Goal: Task Accomplishment & Management: Use online tool/utility

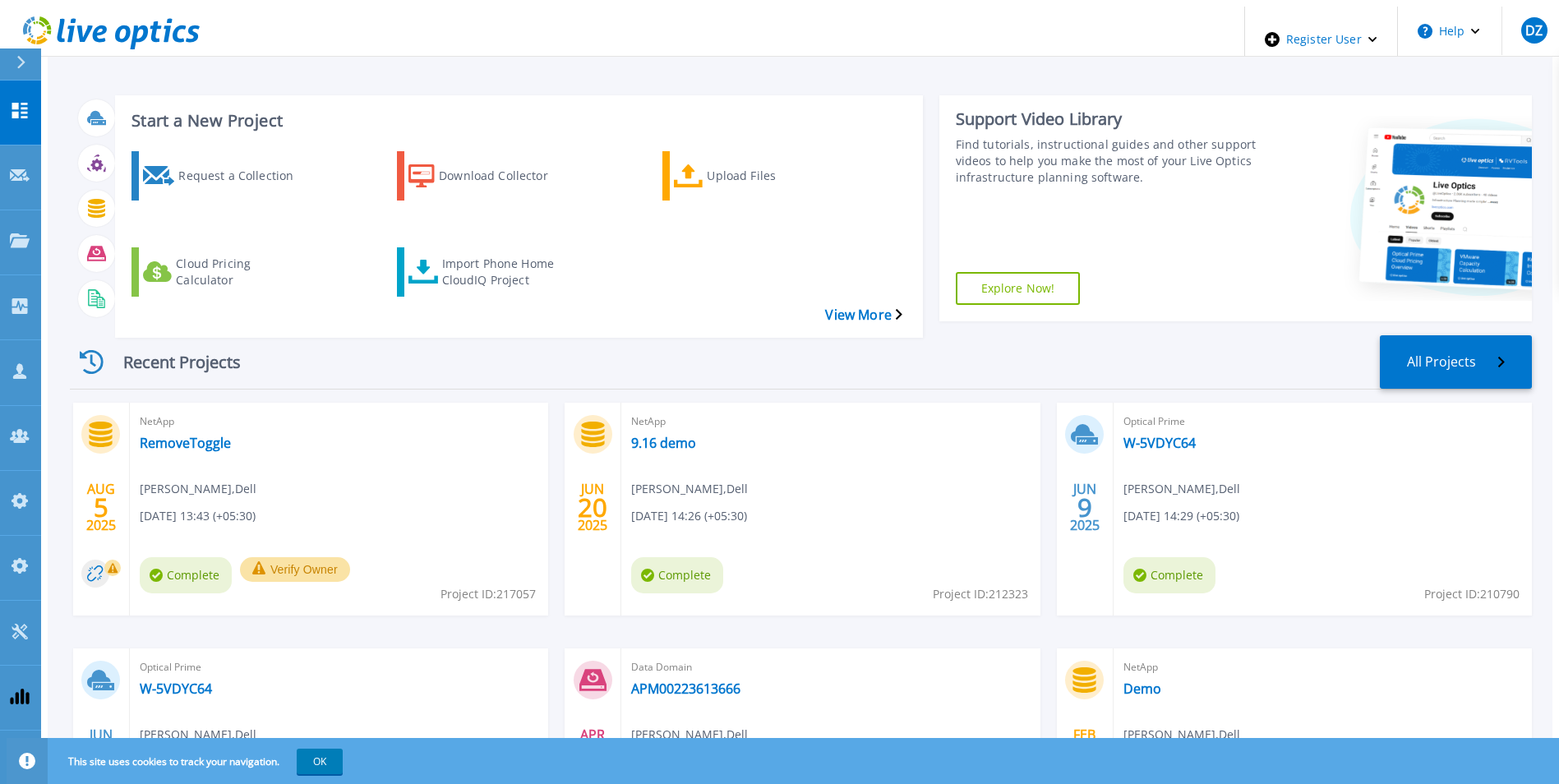
click at [21, 59] on icon at bounding box center [21, 62] width 8 height 13
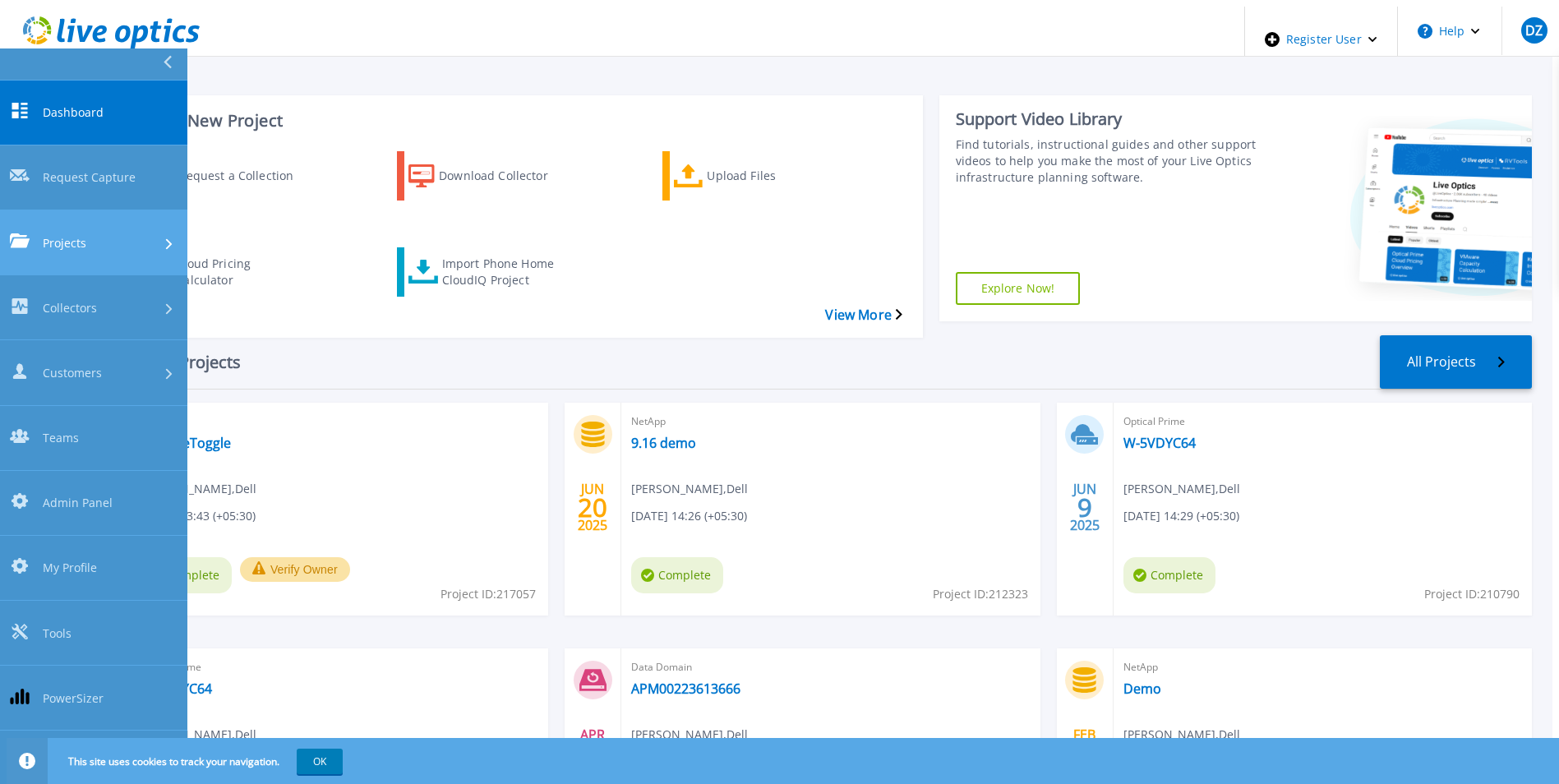
click at [101, 210] on link "Projects Projects" at bounding box center [94, 242] width 187 height 65
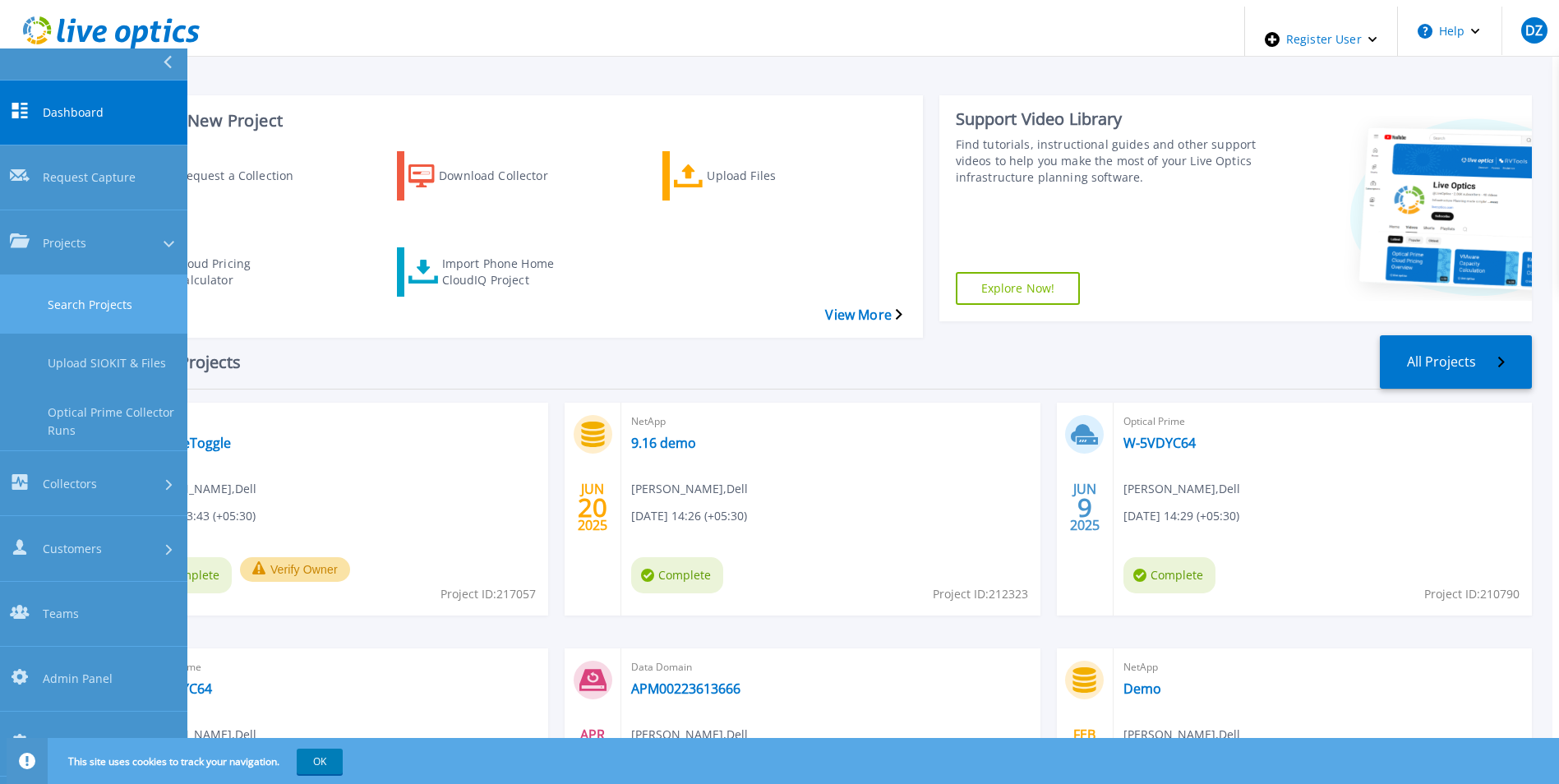
click at [125, 275] on link "Search Projects" at bounding box center [94, 304] width 187 height 58
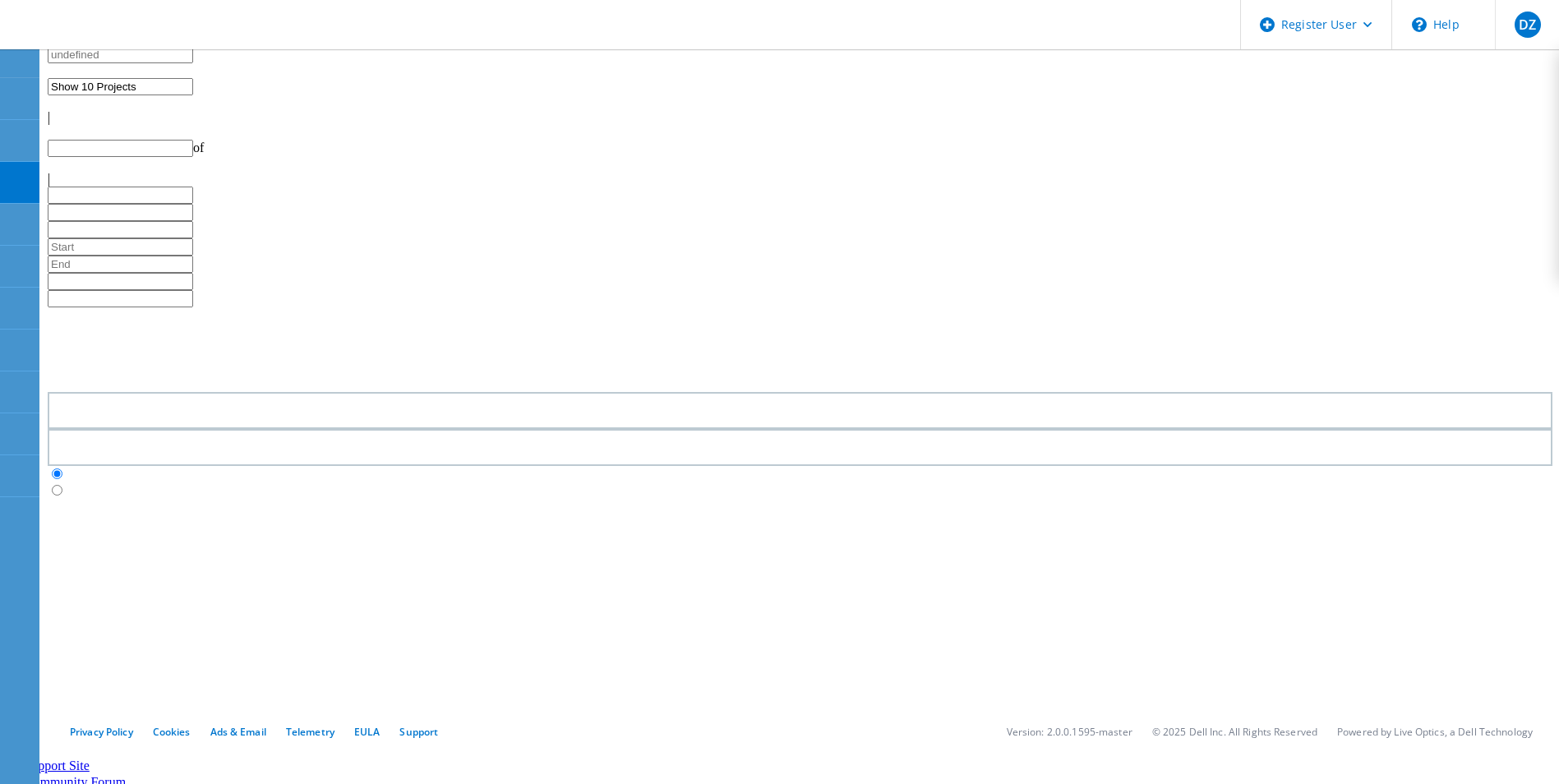
type input "1"
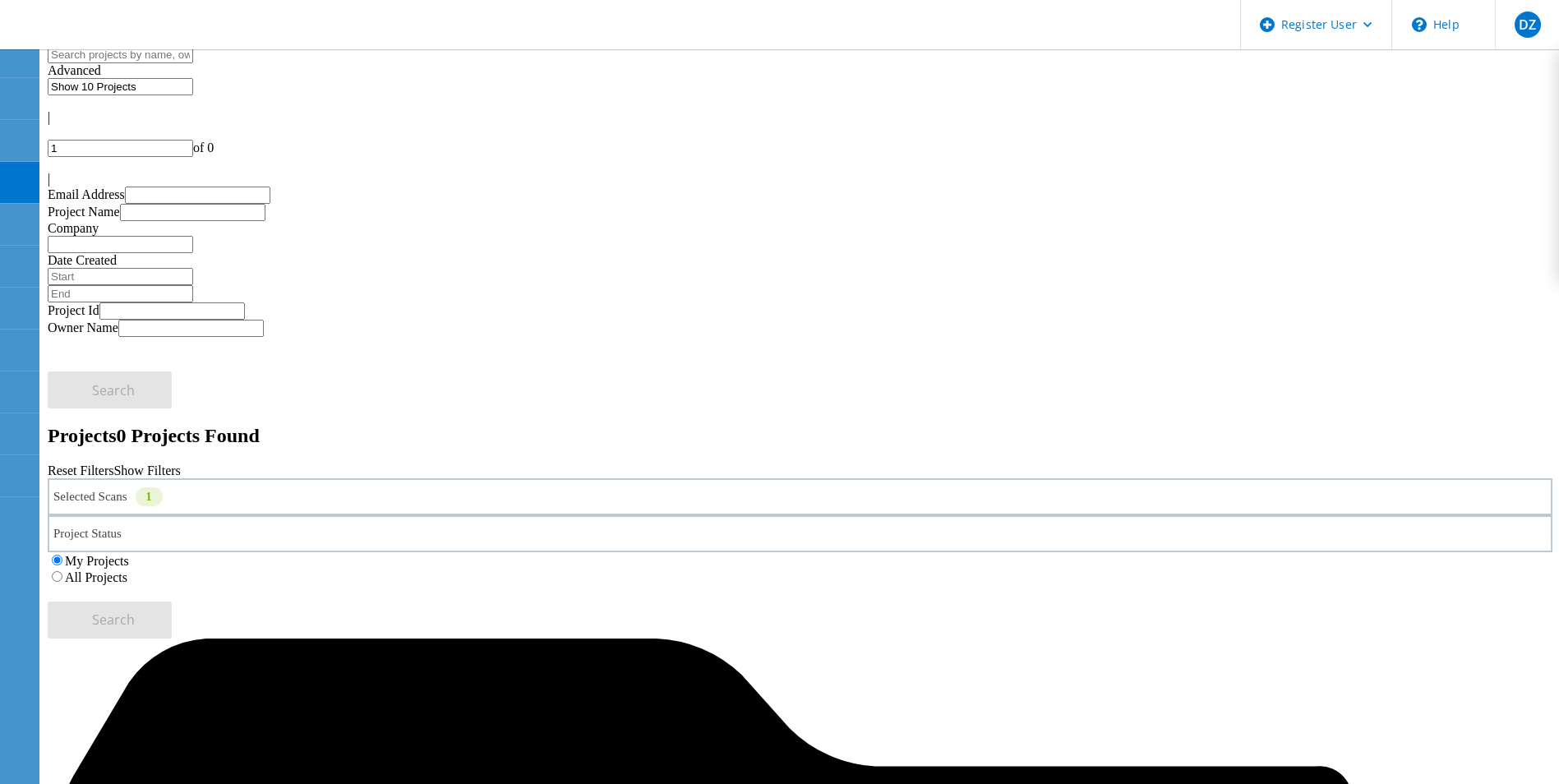
click at [127, 570] on label "All Projects" at bounding box center [95, 576] width 63 height 14
click at [63, 571] on input "All Projects" at bounding box center [57, 576] width 11 height 11
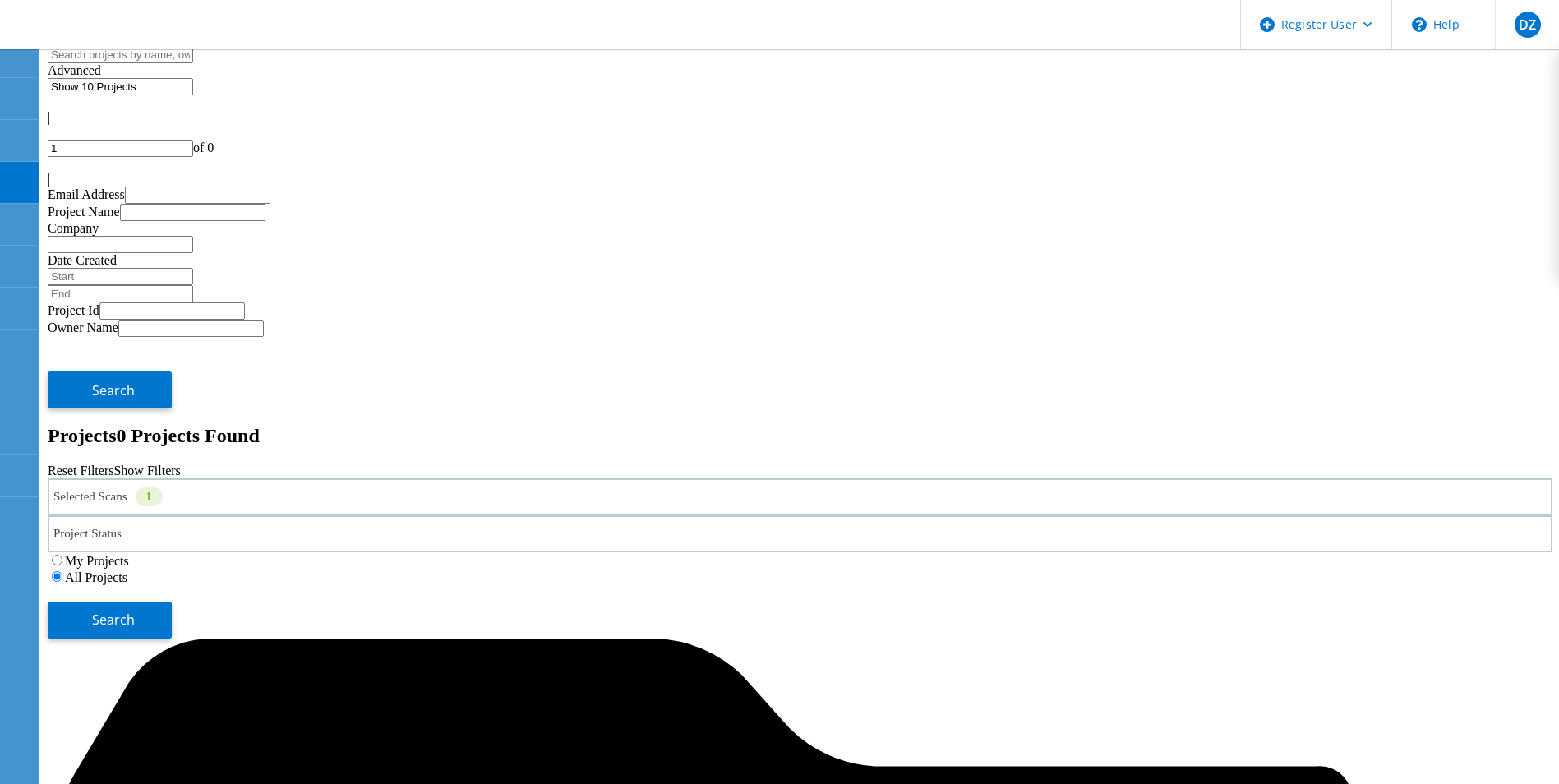
click at [448, 478] on div "Selected Scans 1" at bounding box center [800, 496] width 1505 height 37
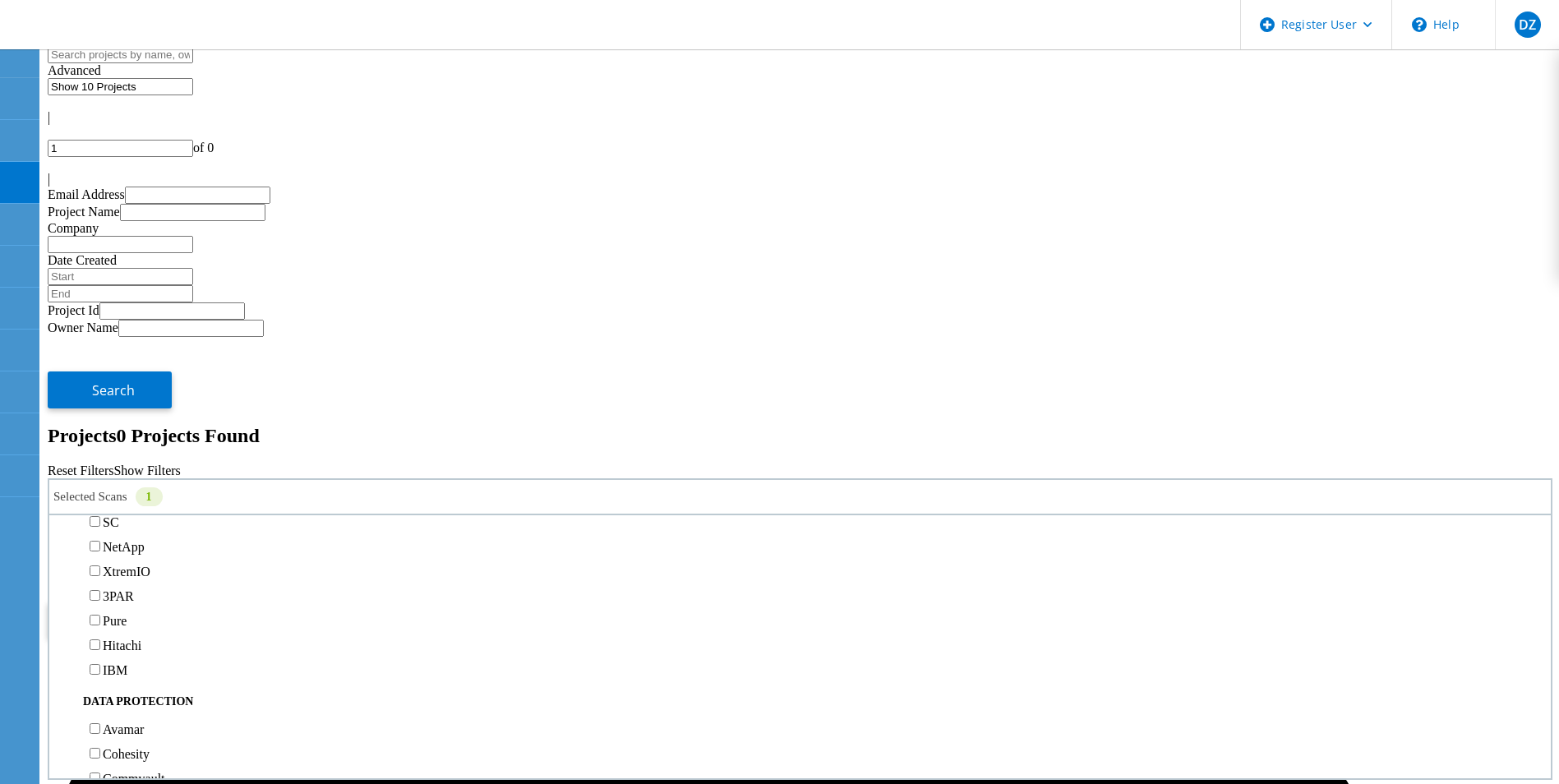
scroll to position [493, 0]
click at [172, 601] on button "Search" at bounding box center [109, 620] width 125 height 37
